Goal: Find specific page/section

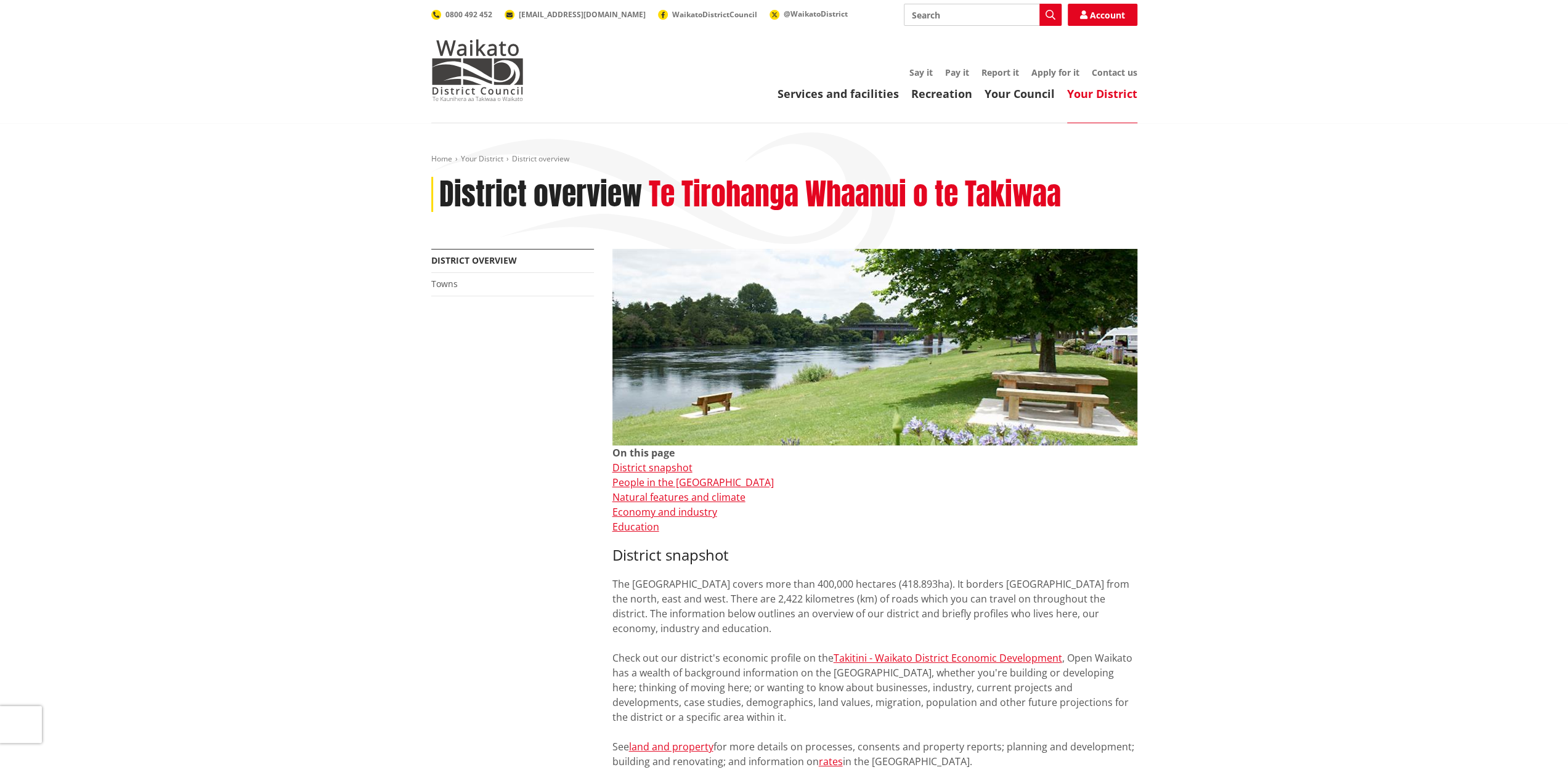
click at [941, 14] on input "Search" at bounding box center [982, 15] width 157 height 22
type input "maps"
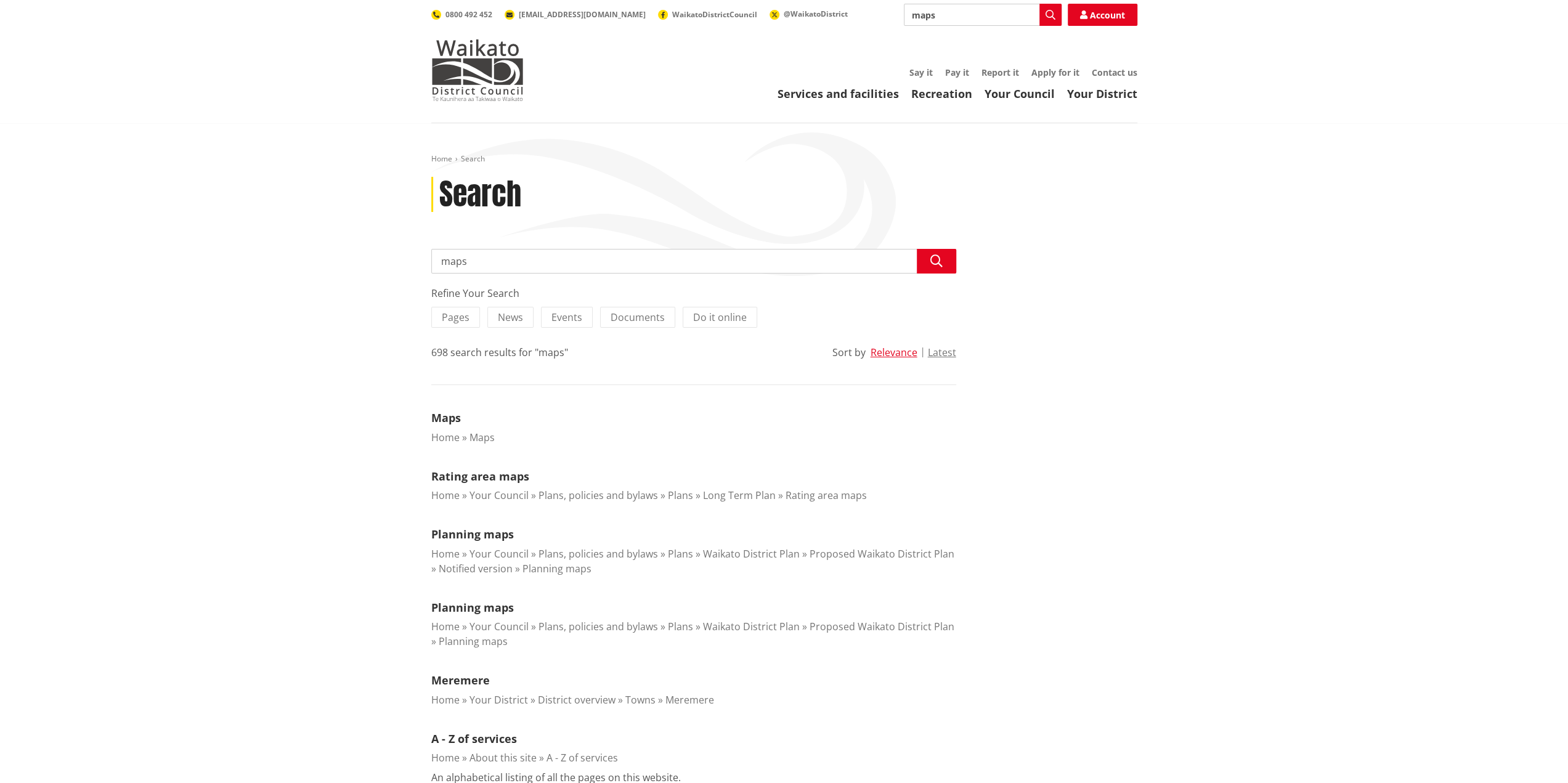
click at [450, 438] on link "Home" at bounding box center [445, 438] width 28 height 14
